Goal: Book appointment/travel/reservation

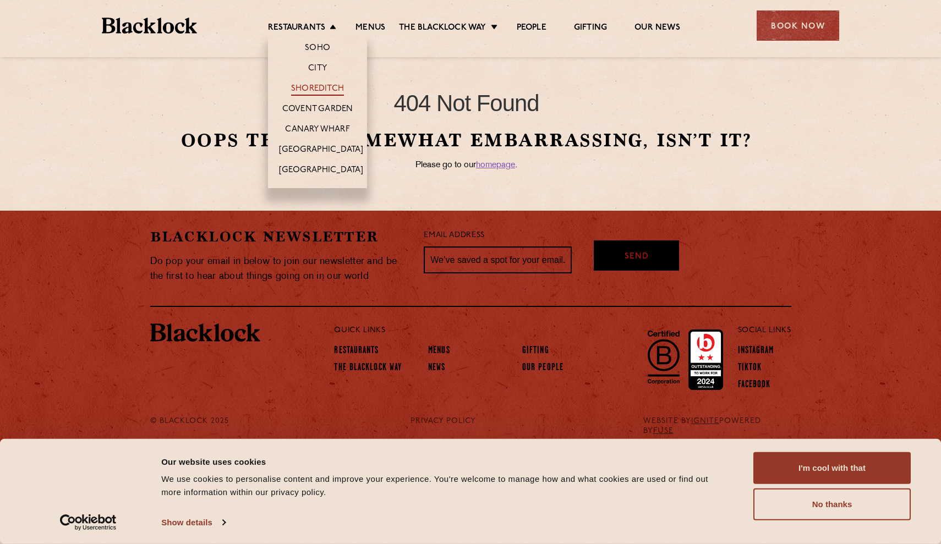
click at [309, 91] on link "Shoreditch" at bounding box center [317, 90] width 53 height 12
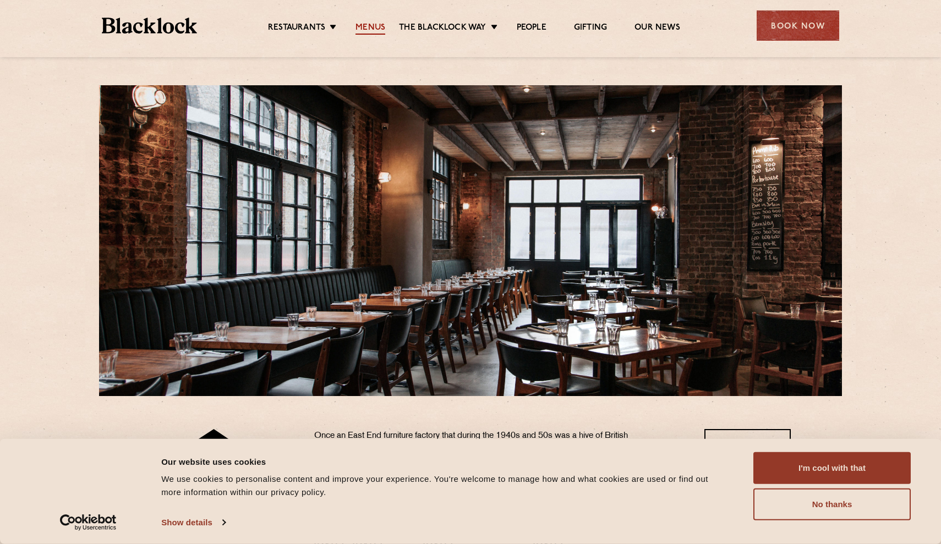
click at [373, 27] on link "Menus" at bounding box center [371, 29] width 30 height 12
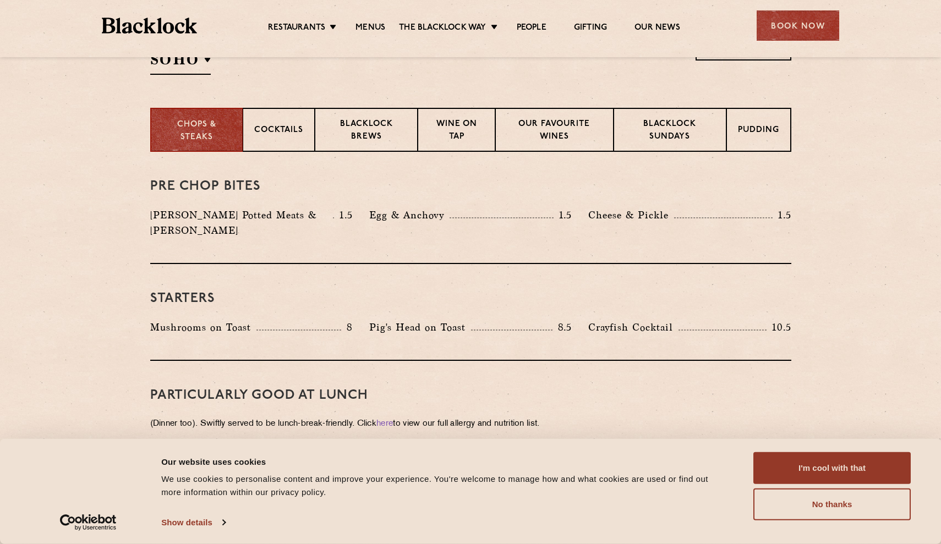
scroll to position [394, 0]
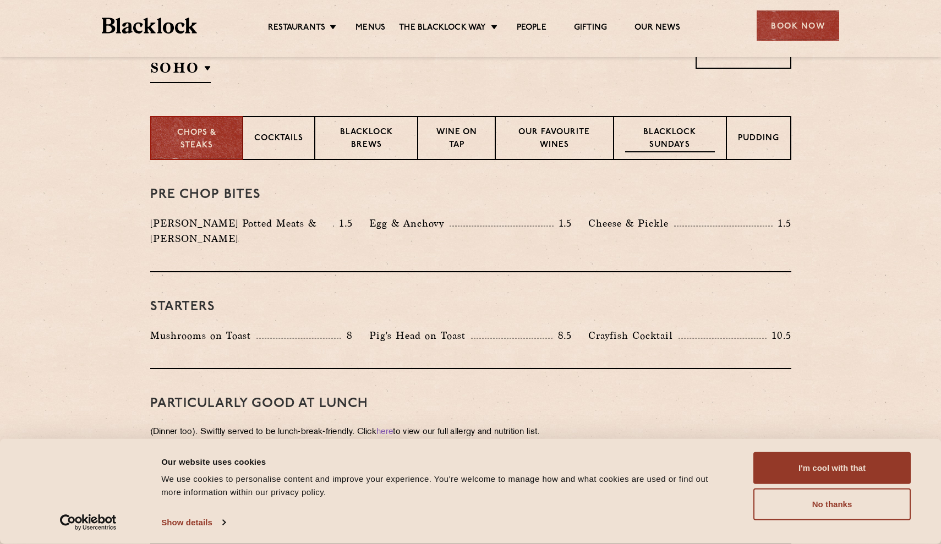
click at [653, 129] on p "Blacklock Sundays" at bounding box center [669, 140] width 89 height 26
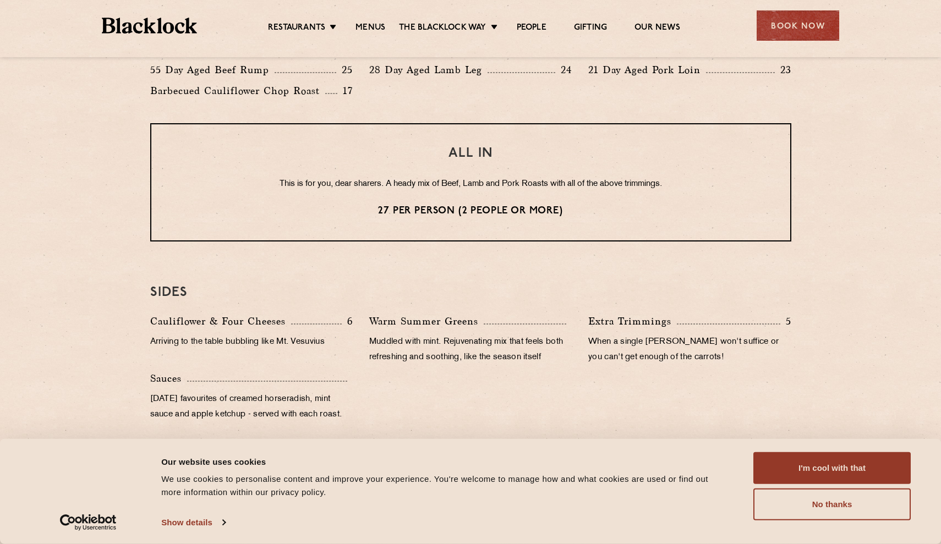
scroll to position [899, 0]
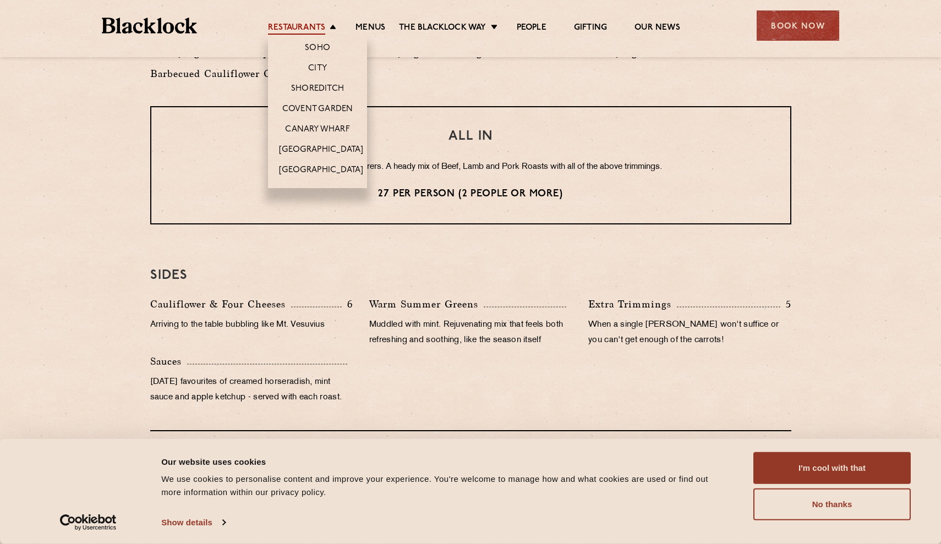
click at [319, 25] on link "Restaurants" at bounding box center [296, 29] width 57 height 12
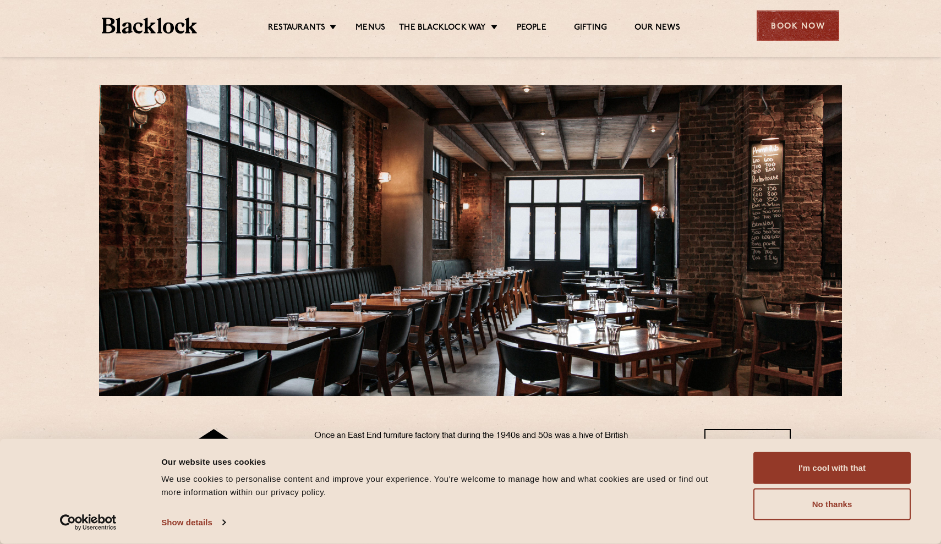
click at [790, 21] on div "Book Now" at bounding box center [798, 25] width 83 height 30
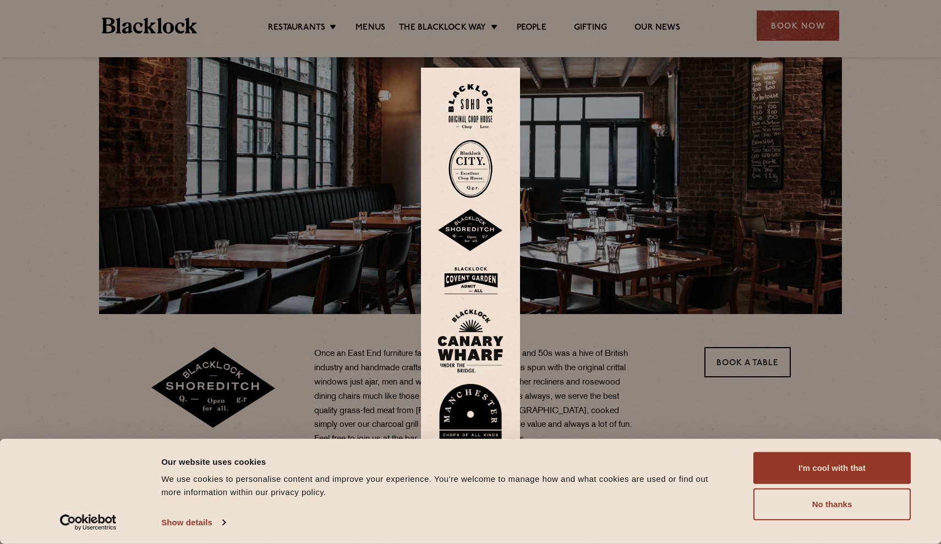
scroll to position [86, 0]
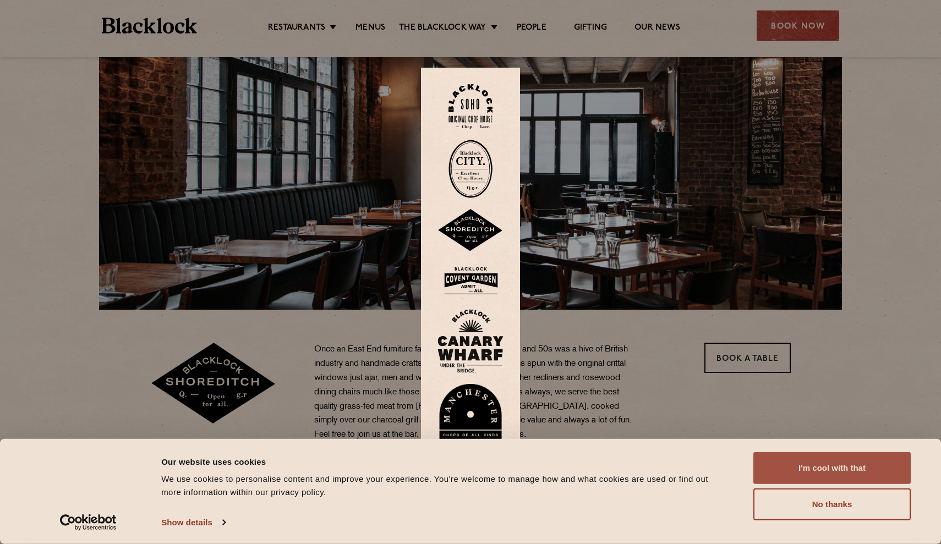
click at [827, 452] on button "I'm cool with that" at bounding box center [831, 468] width 157 height 32
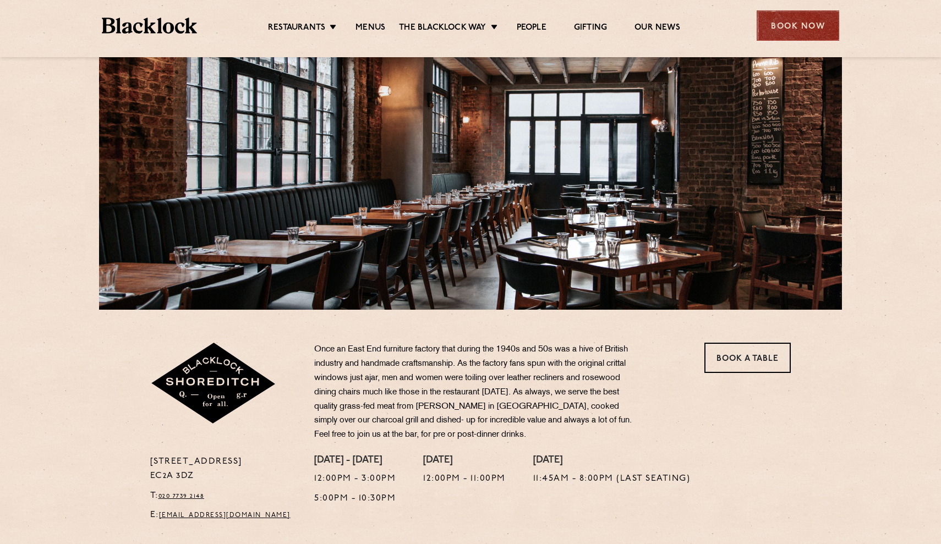
click at [790, 21] on div "Book Now" at bounding box center [798, 25] width 83 height 30
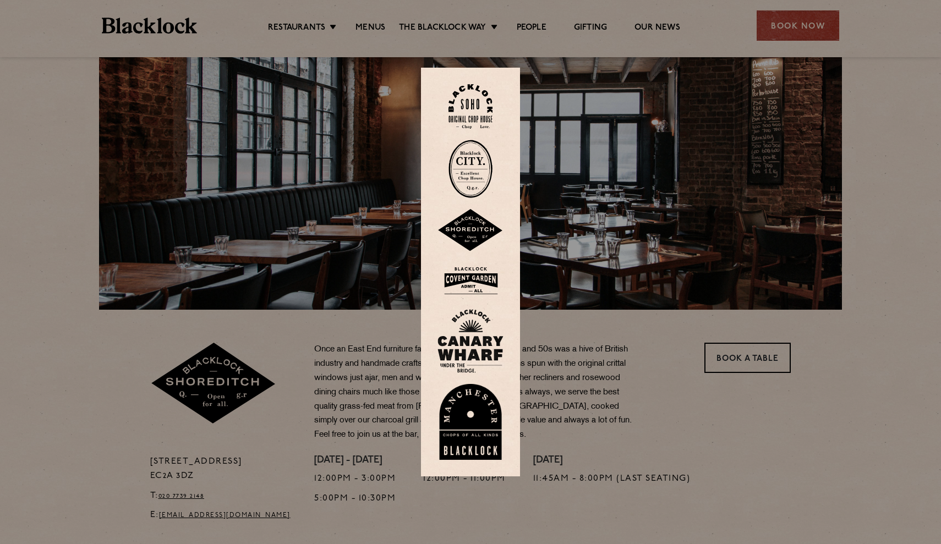
click at [471, 239] on img at bounding box center [471, 230] width 66 height 43
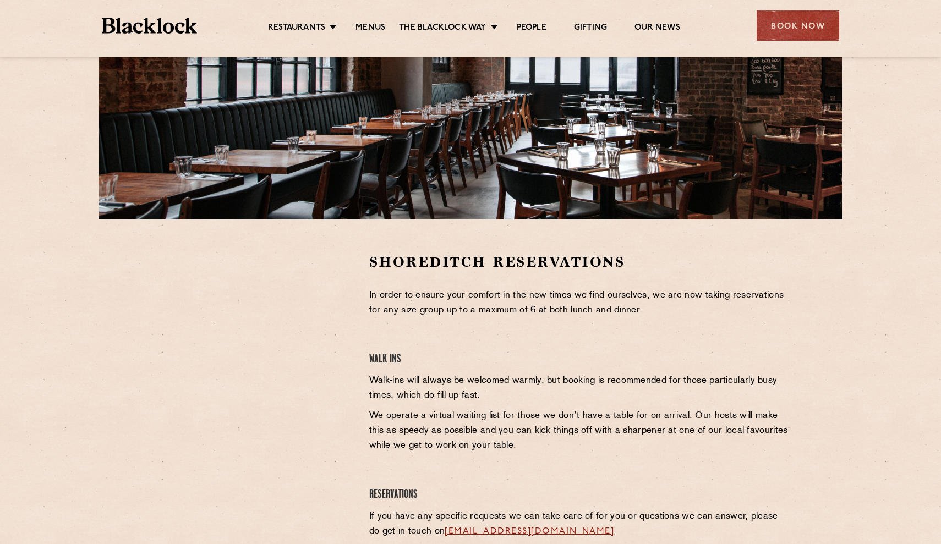
scroll to position [182, 0]
